Goal: Task Accomplishment & Management: Complete application form

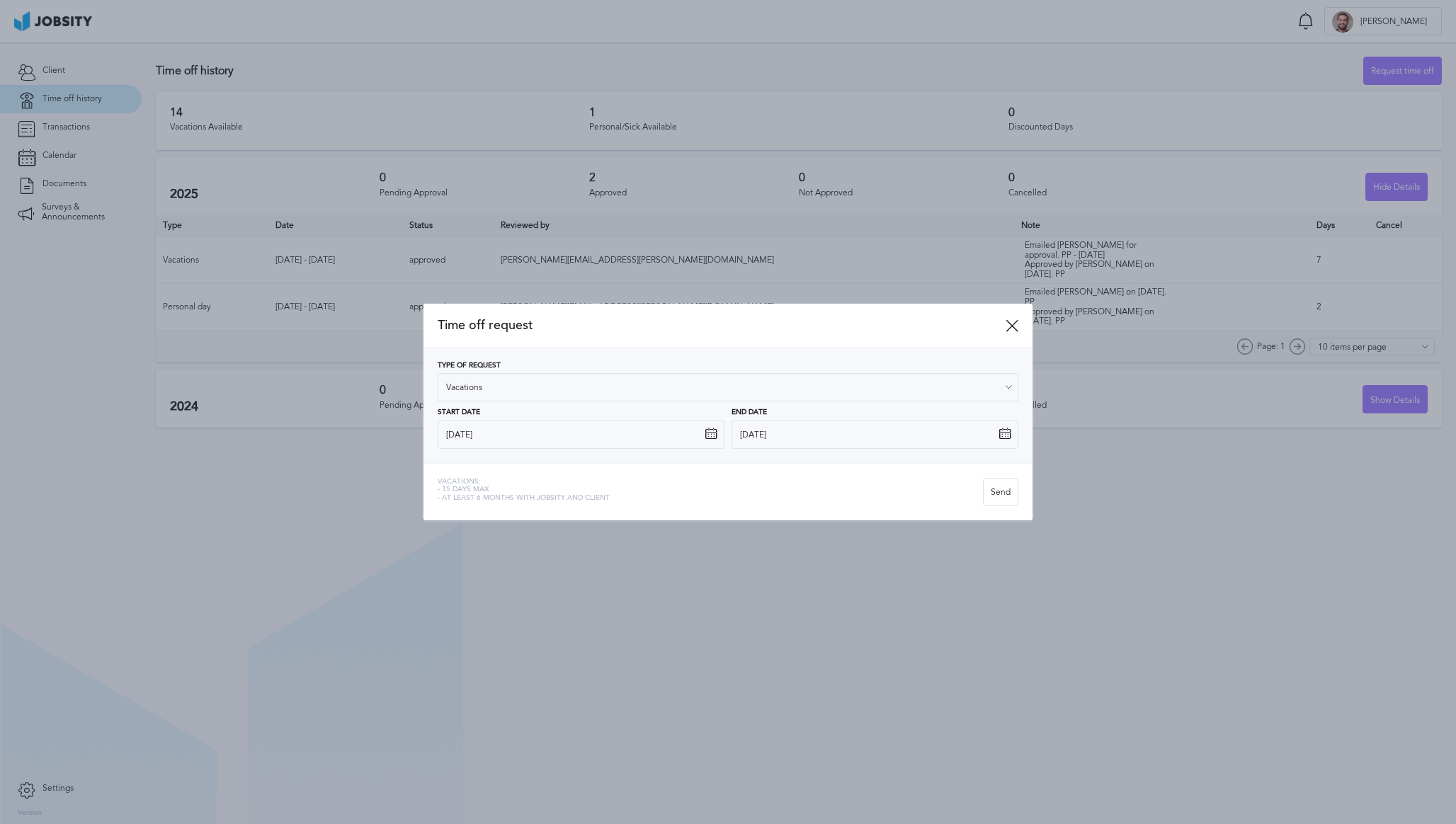
click at [711, 434] on icon at bounding box center [711, 434] width 13 height 13
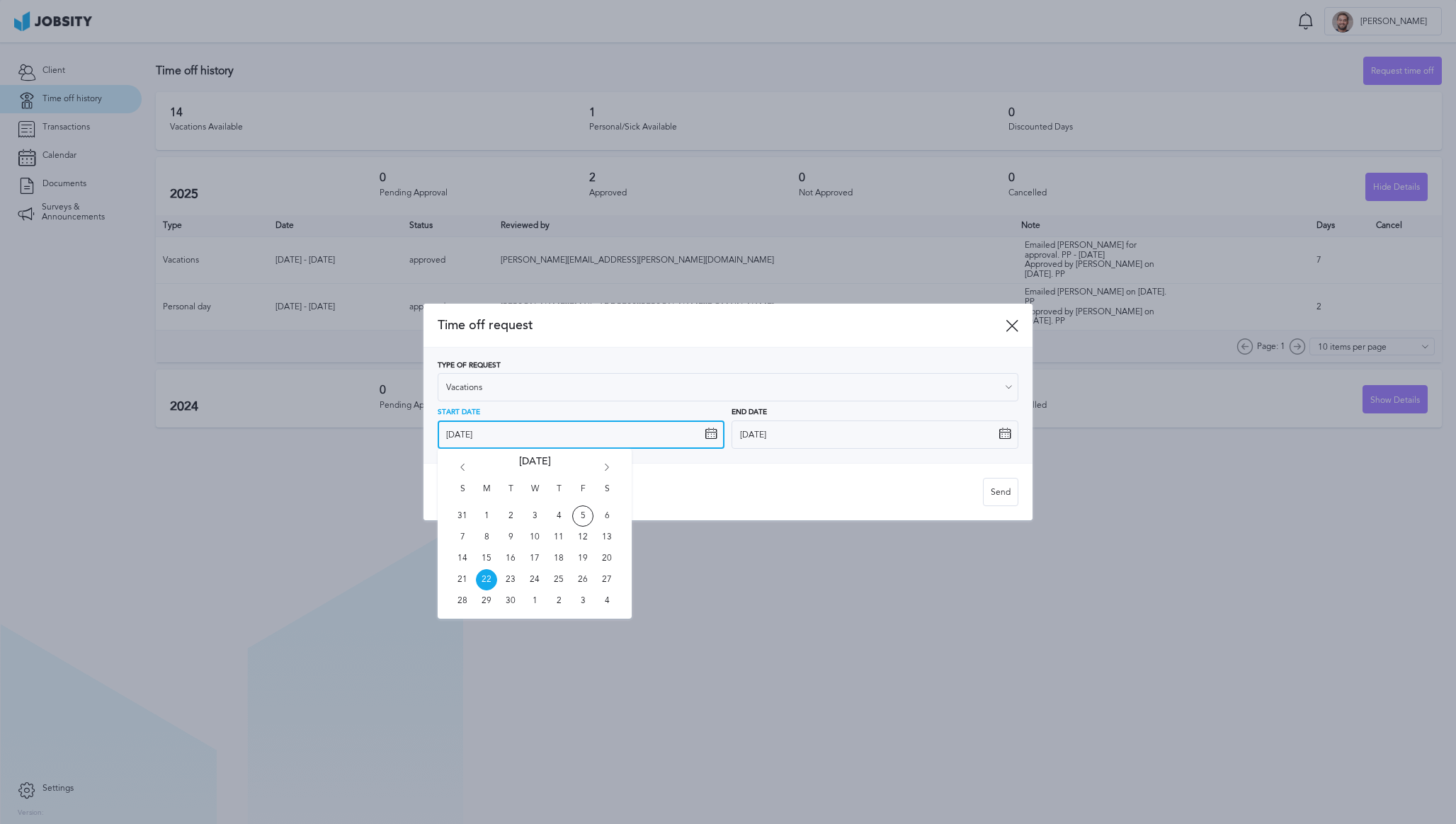
click at [693, 435] on input "9/22/2025" at bounding box center [581, 434] width 287 height 28
click at [749, 474] on div "Vacations: - 15 days max - At least 6 months with jobsity and client Send" at bounding box center [728, 492] width 609 height 58
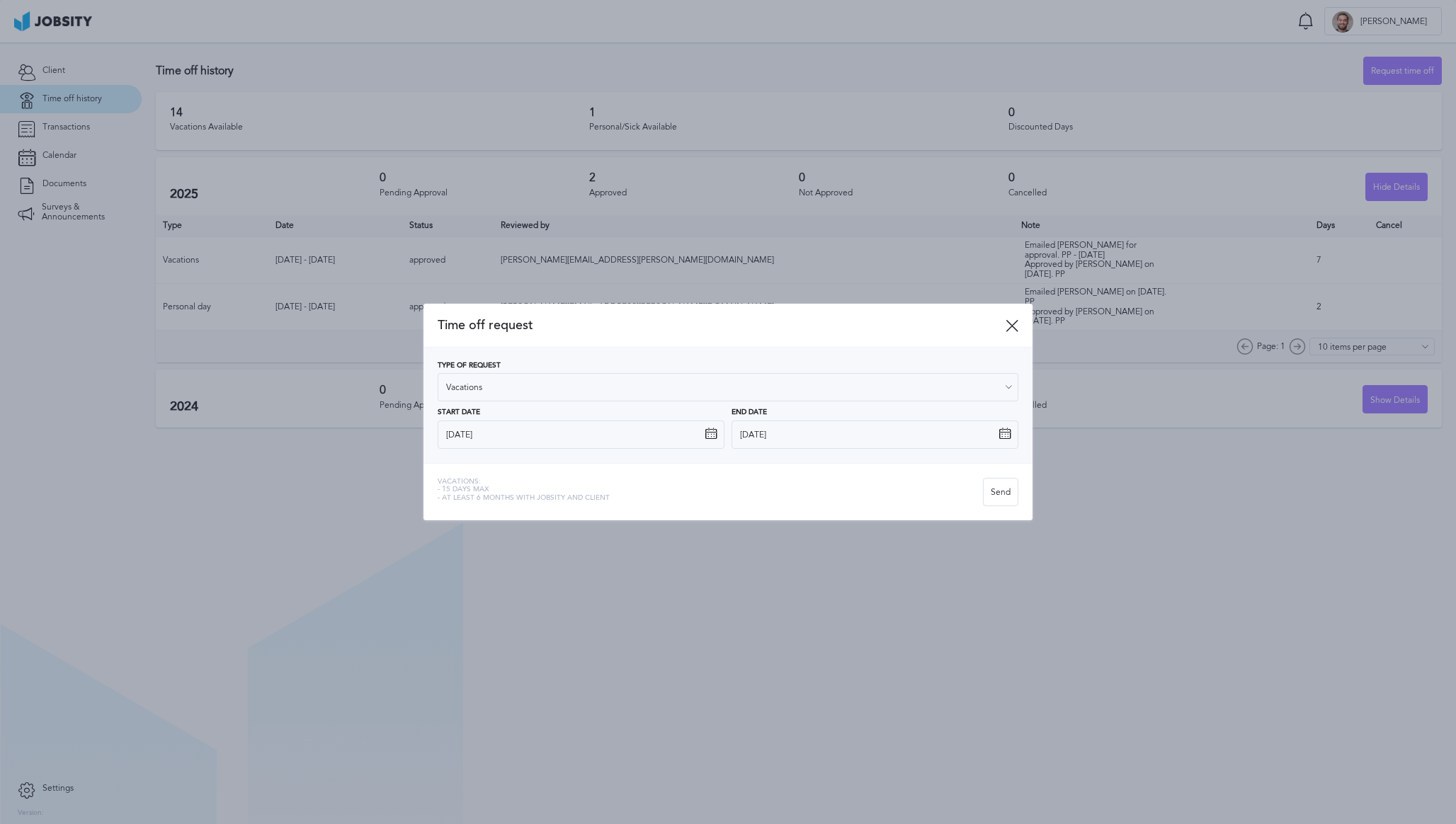
click at [999, 432] on icon at bounding box center [1005, 434] width 13 height 13
click at [1008, 434] on icon at bounding box center [1005, 434] width 13 height 13
click at [960, 432] on input "10/3/2025" at bounding box center [875, 434] width 287 height 28
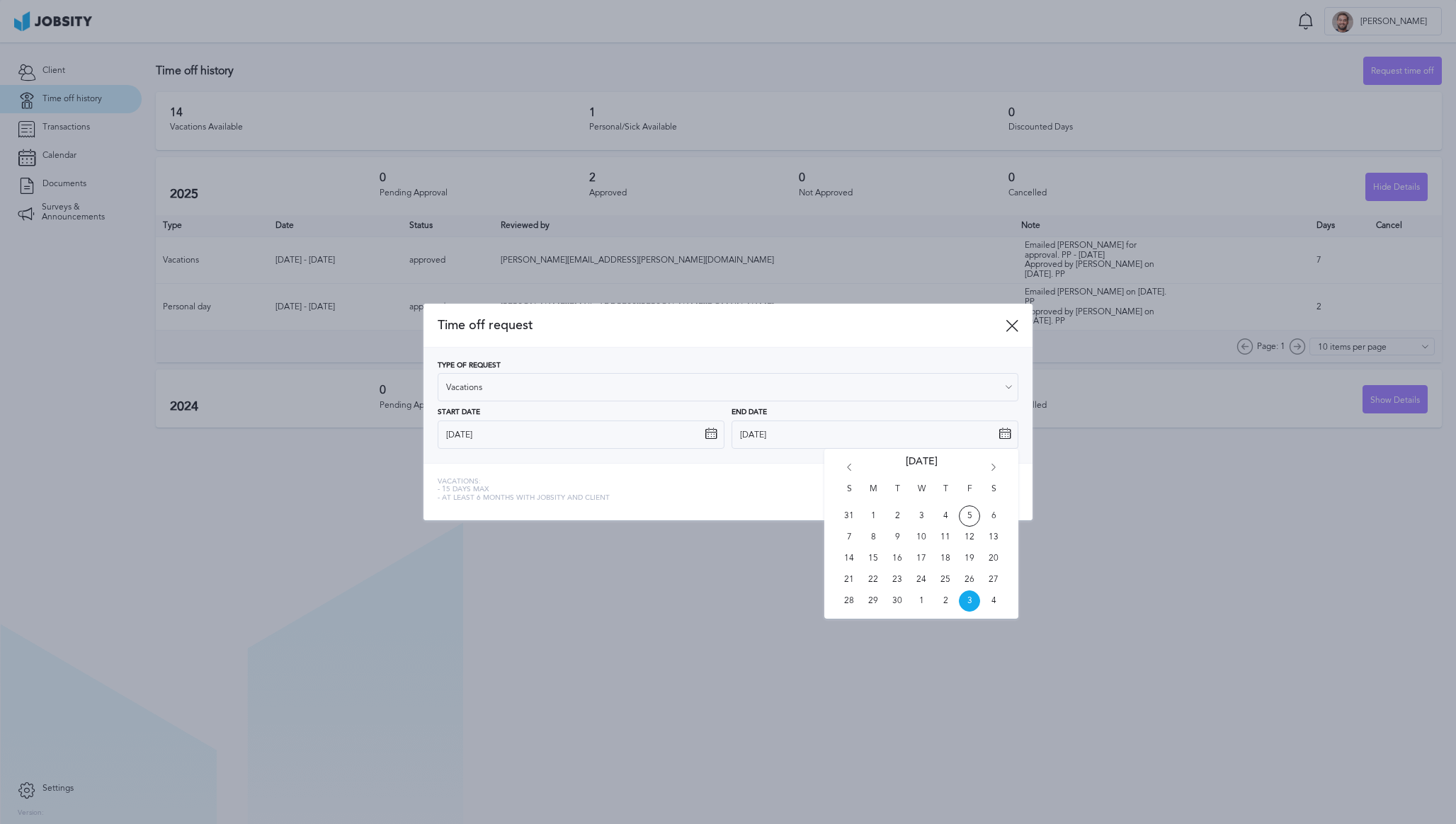
click at [757, 508] on div "Vacations: - 15 days max - At least 6 months with jobsity and client Send" at bounding box center [728, 492] width 609 height 58
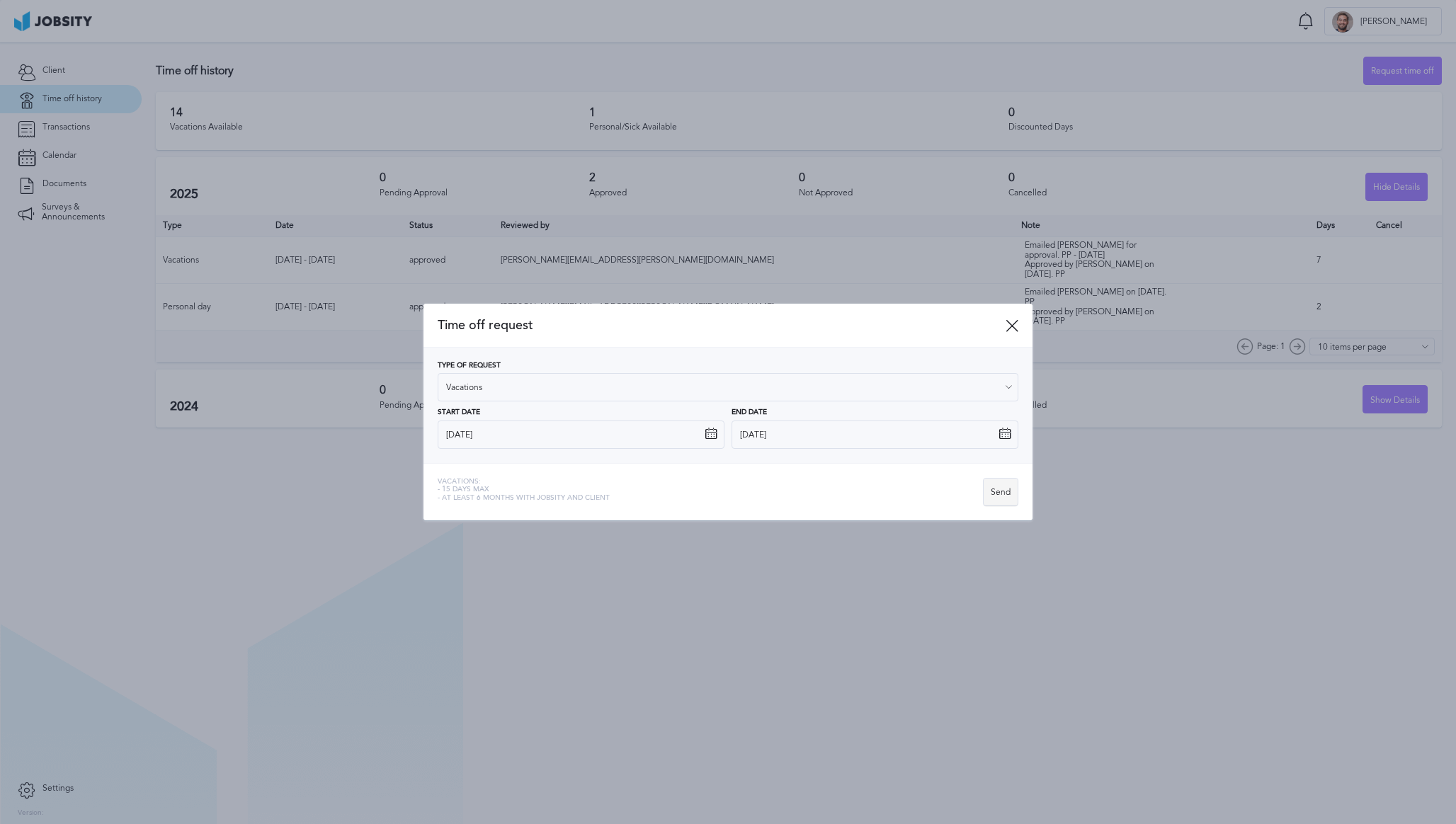
click at [996, 497] on div "Send" at bounding box center [1000, 492] width 34 height 28
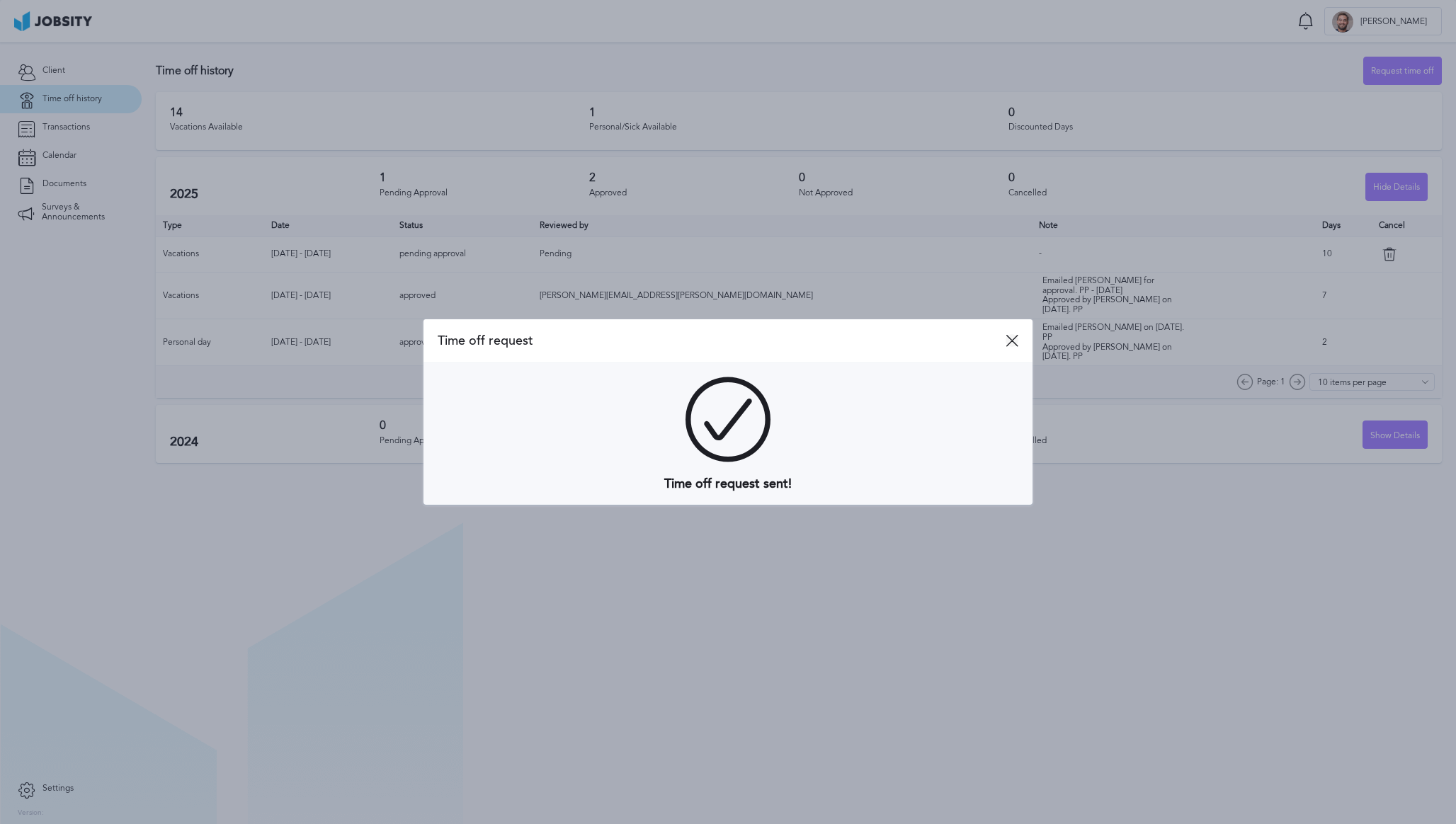
click at [1013, 345] on icon at bounding box center [1012, 340] width 13 height 13
